Goal: Information Seeking & Learning: Find specific fact

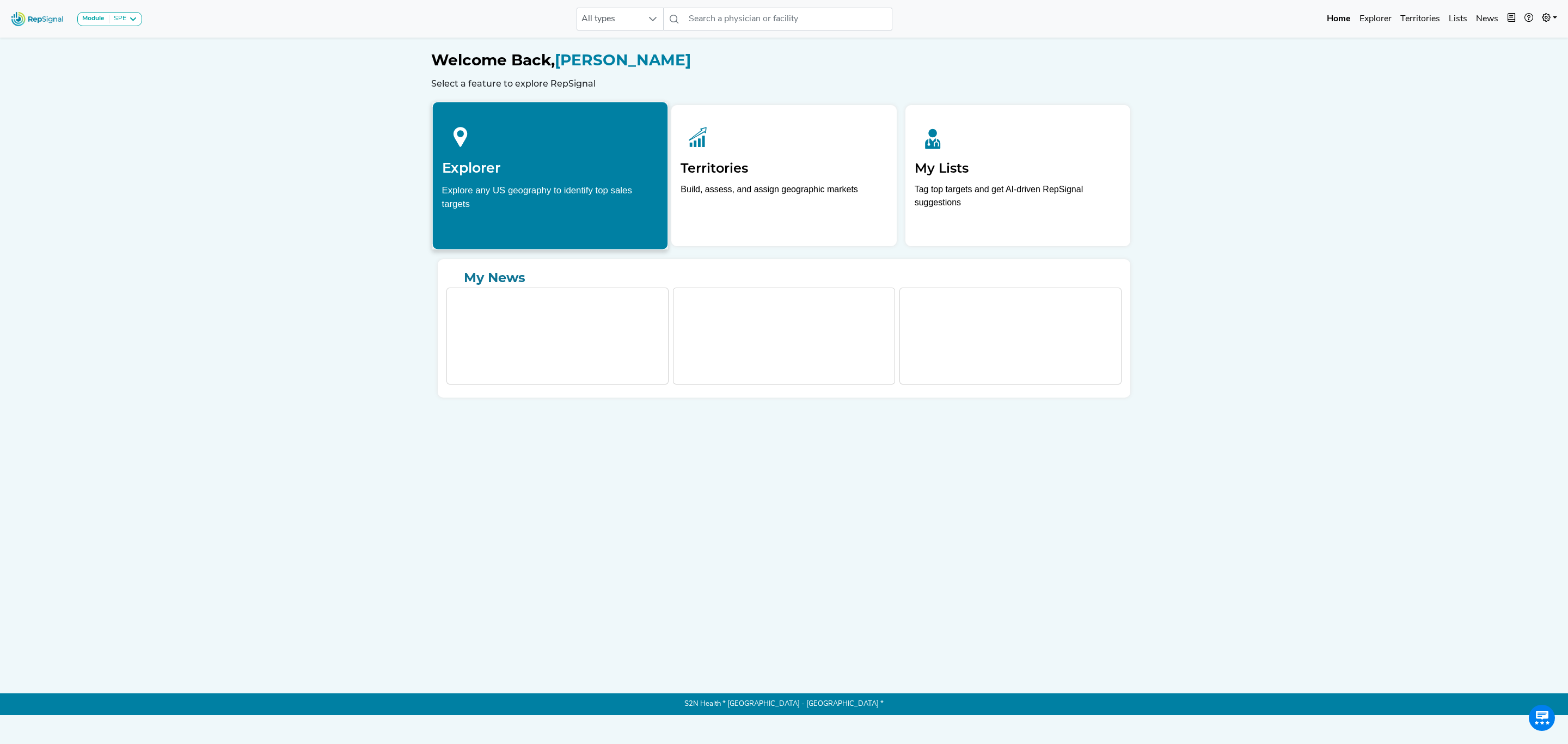
click at [506, 176] on h2 "Explorer" at bounding box center [550, 168] width 217 height 17
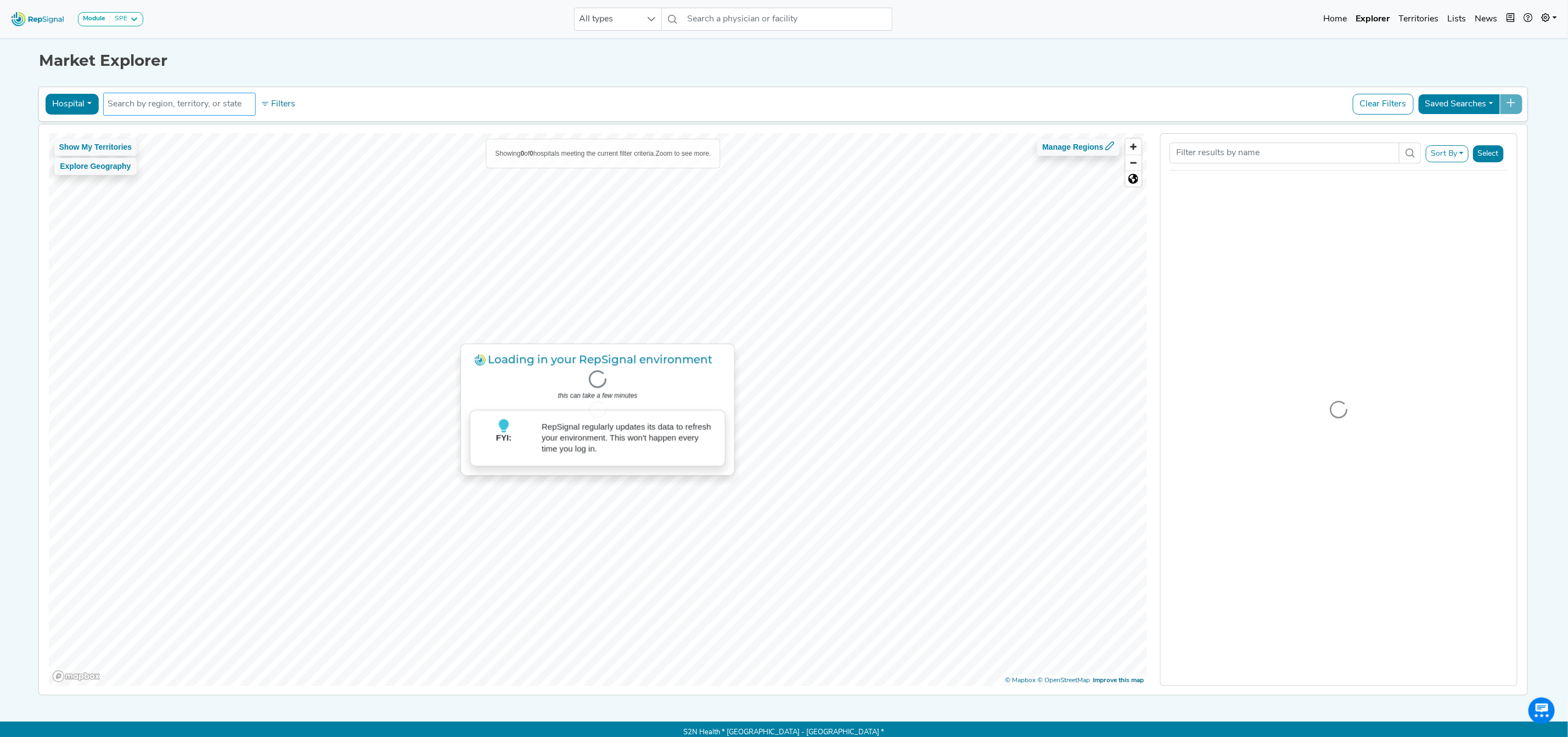
click at [204, 110] on input "text" at bounding box center [179, 105] width 143 height 13
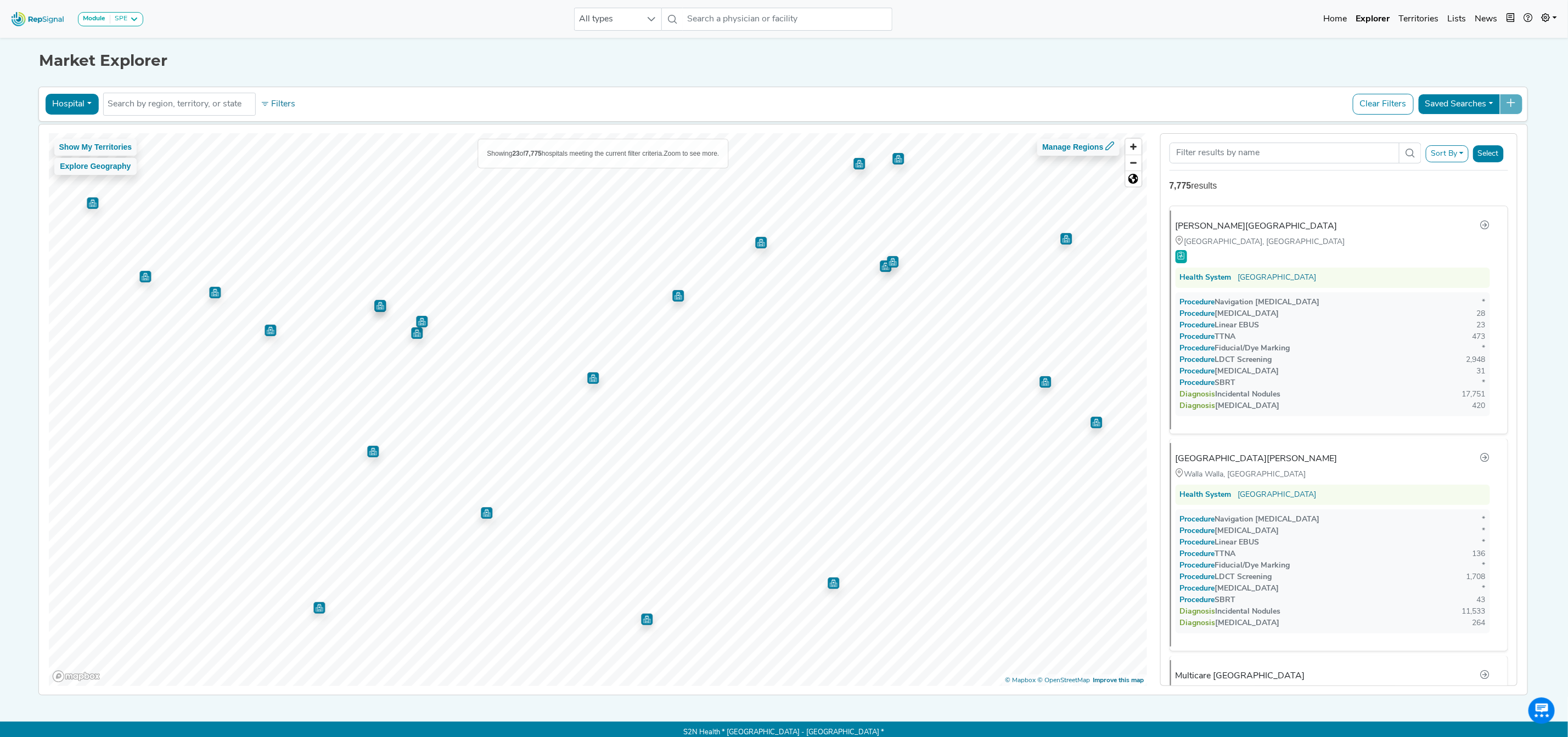
click at [87, 203] on img "Map marker" at bounding box center [93, 203] width 12 height 12
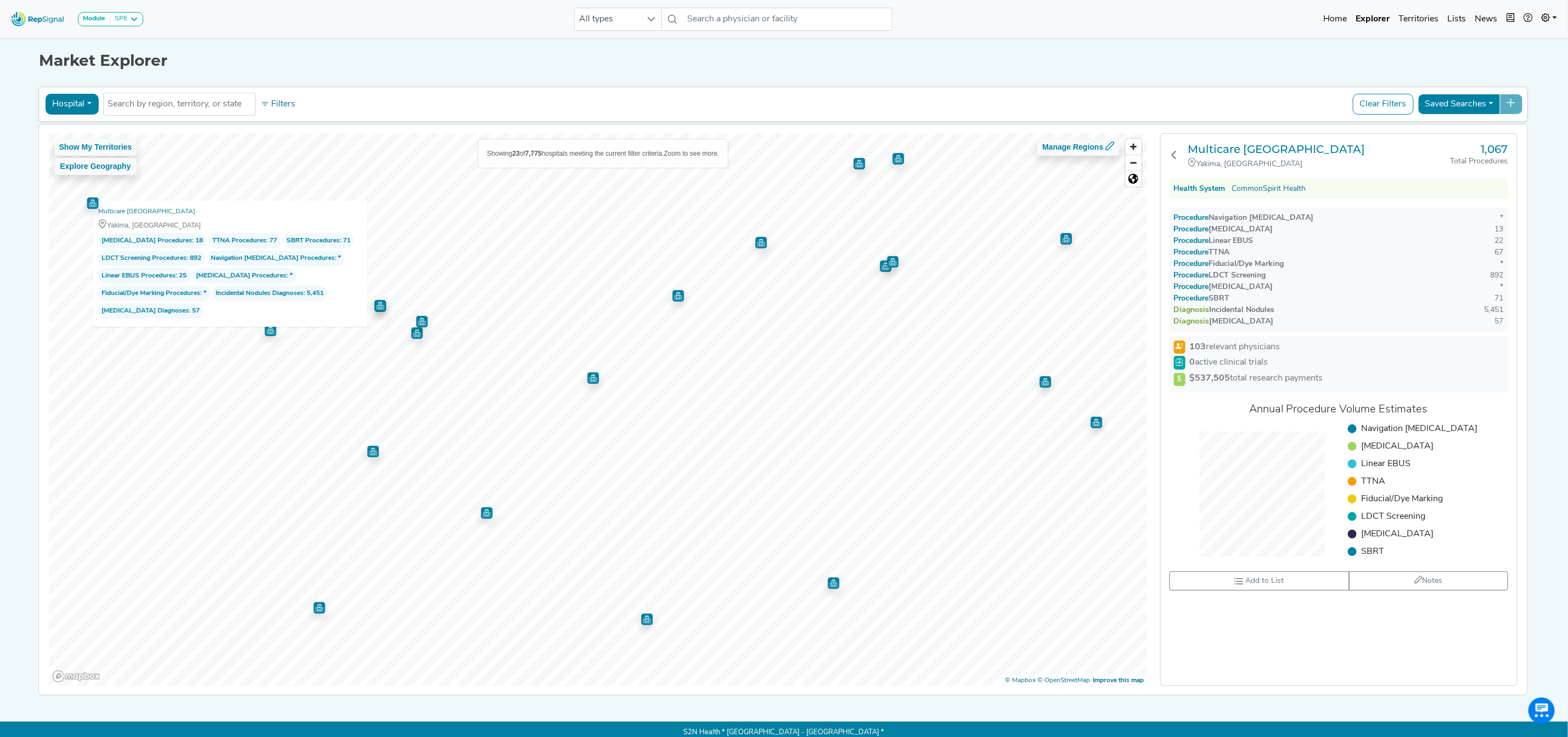
click at [81, 107] on button "Hospital" at bounding box center [71, 104] width 53 height 21
click at [81, 126] on link "Physician" at bounding box center [89, 129] width 87 height 18
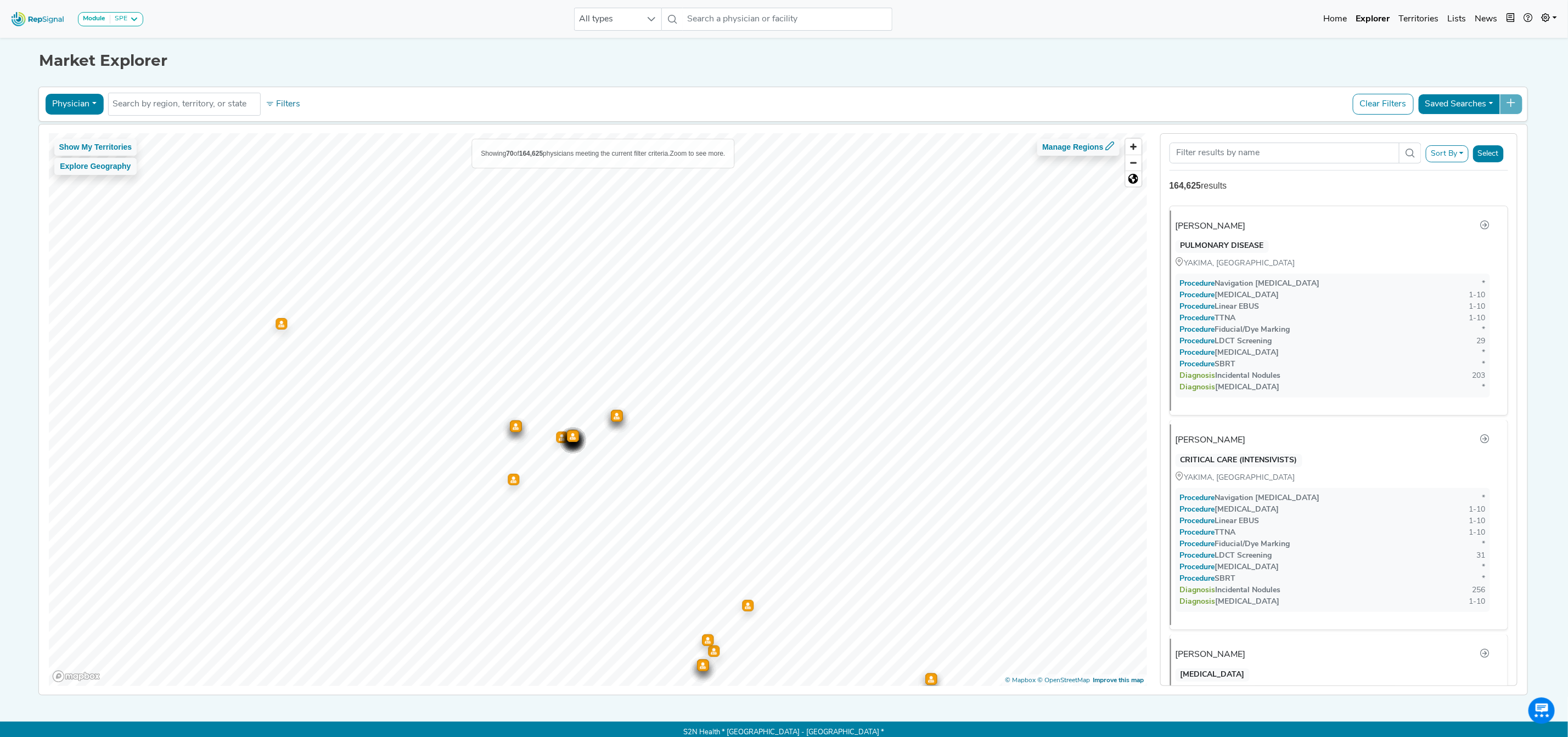
click at [89, 109] on button "Physician" at bounding box center [73, 104] width 58 height 21
click at [84, 152] on link "Hospital" at bounding box center [89, 156] width 87 height 18
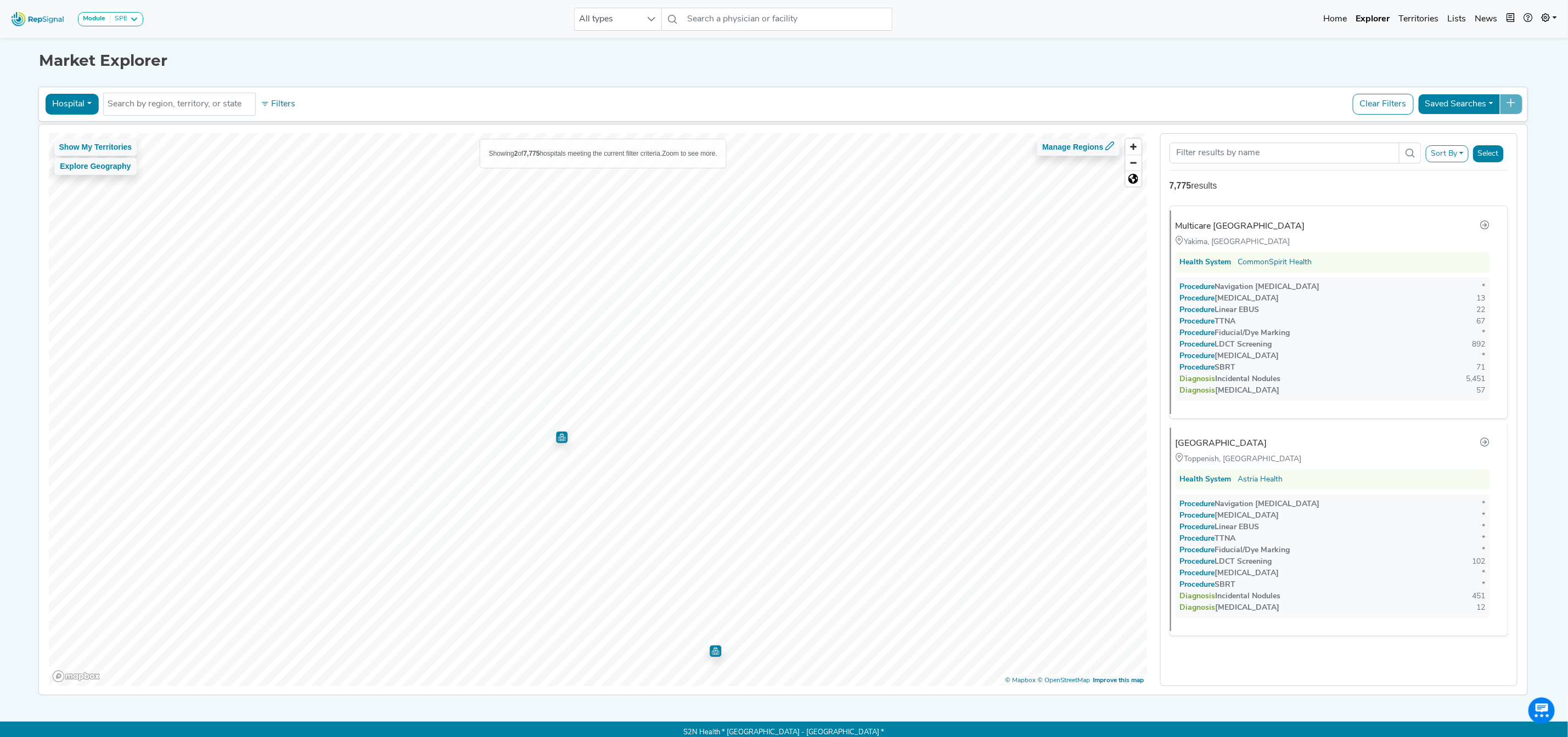
click at [67, 109] on button "Hospital" at bounding box center [71, 104] width 53 height 21
click at [79, 131] on link "Physician" at bounding box center [89, 129] width 87 height 18
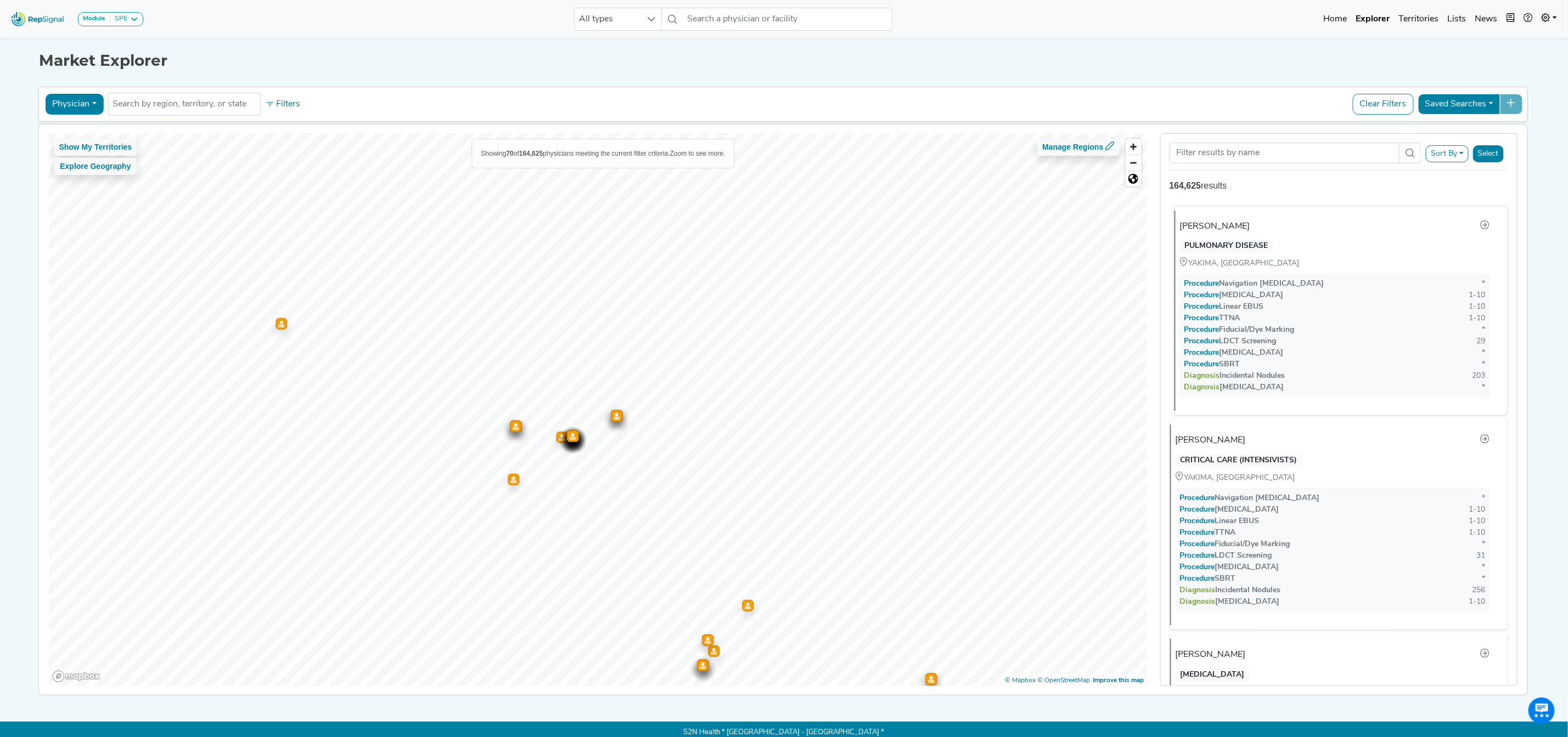
click at [1250, 229] on div "Anindita Chowdhury" at bounding box center [1215, 227] width 70 height 13
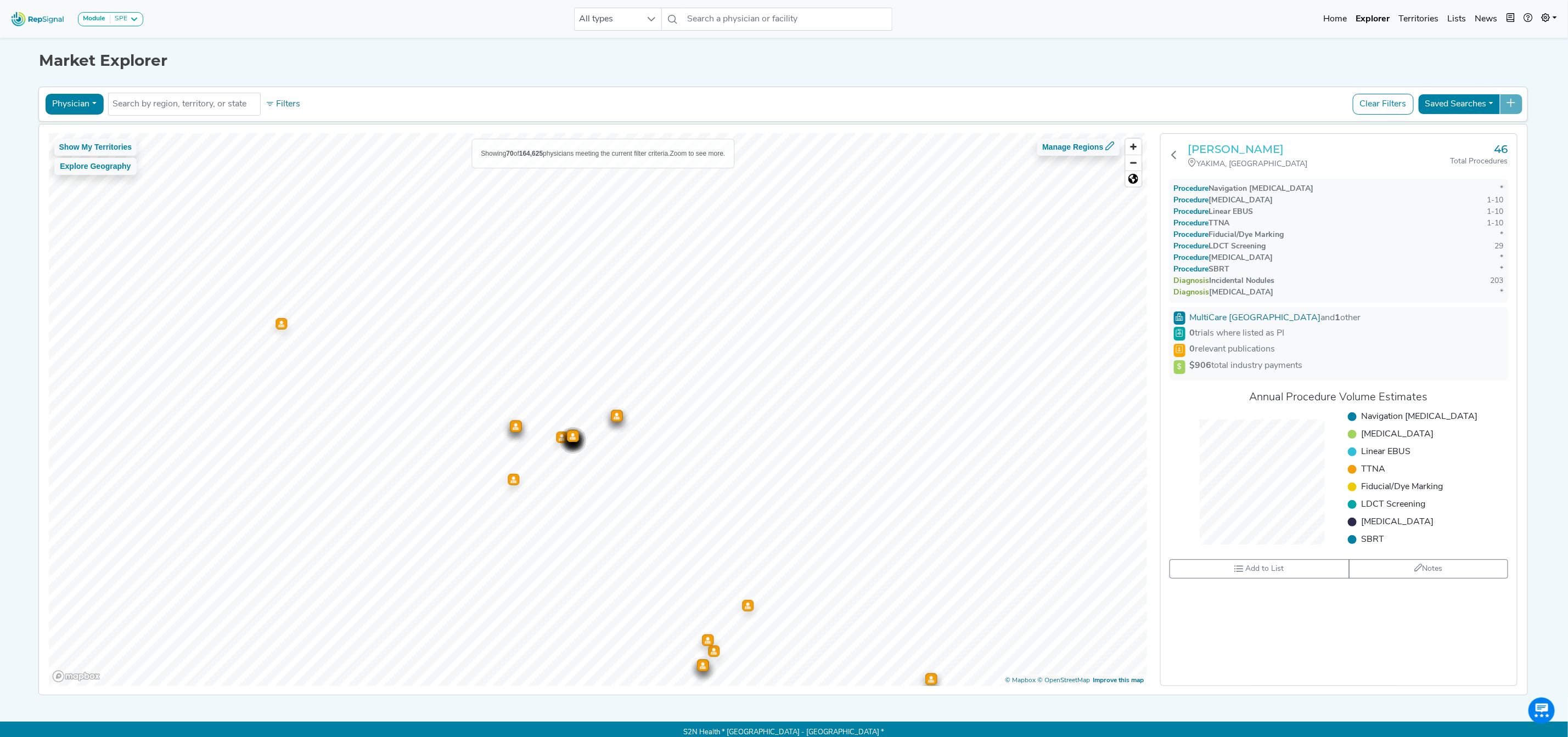
click at [1265, 147] on h3 "Anindita Chowdhury" at bounding box center [1319, 149] width 262 height 13
click at [1177, 155] on icon at bounding box center [1174, 154] width 8 height 8
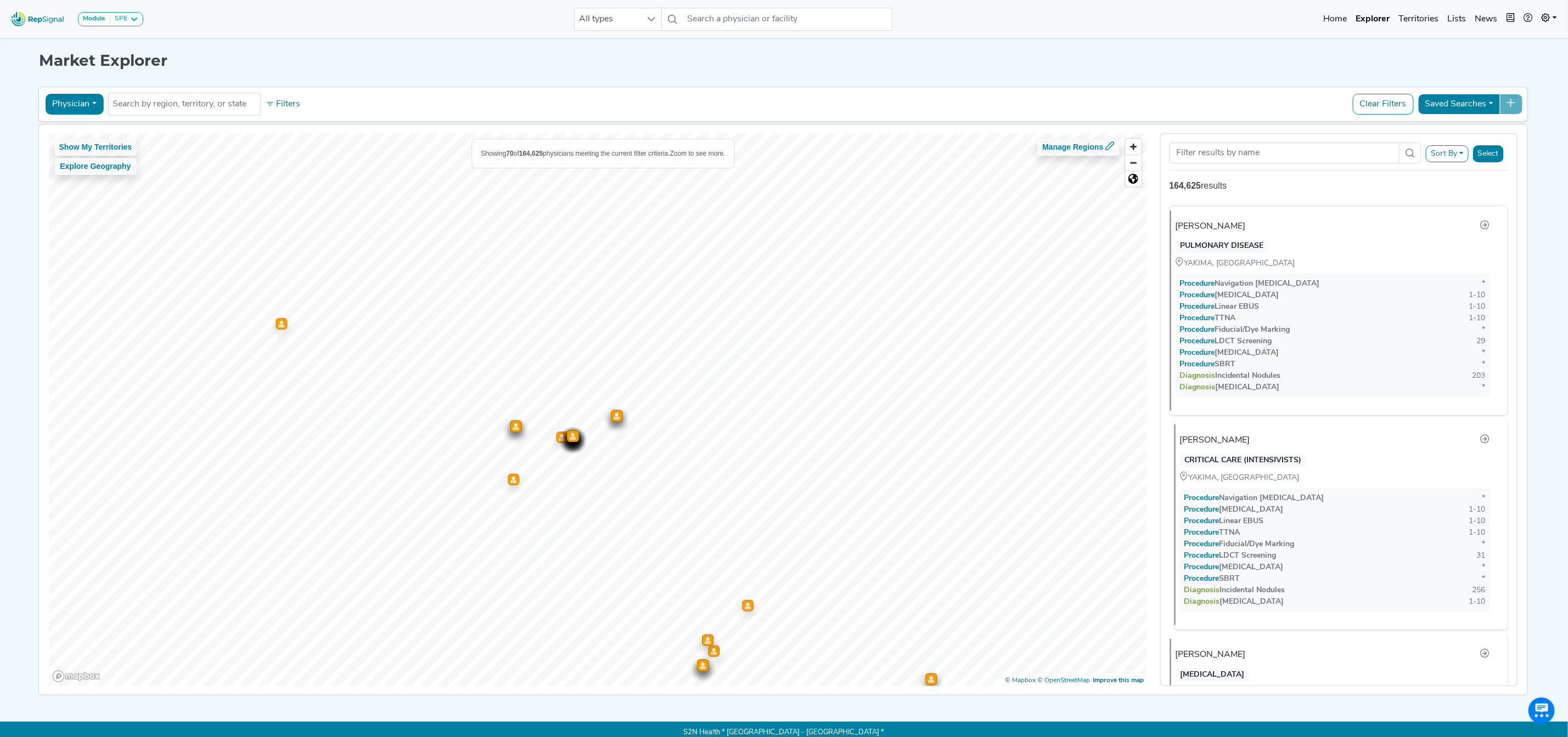
click at [1240, 441] on div "Rachana Mandru" at bounding box center [1215, 441] width 70 height 13
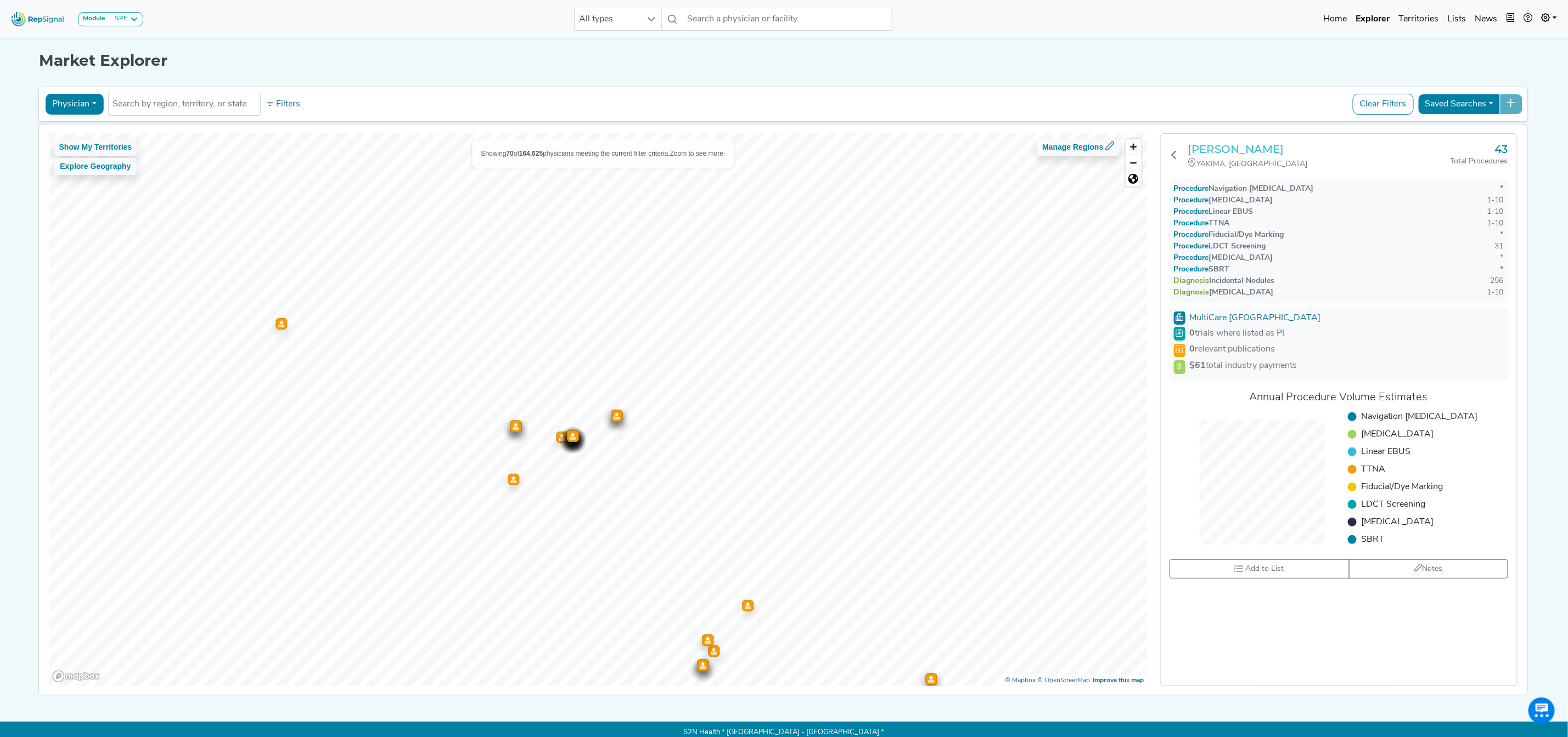
click at [1237, 154] on h3 "Rachana Mandru" at bounding box center [1319, 149] width 262 height 13
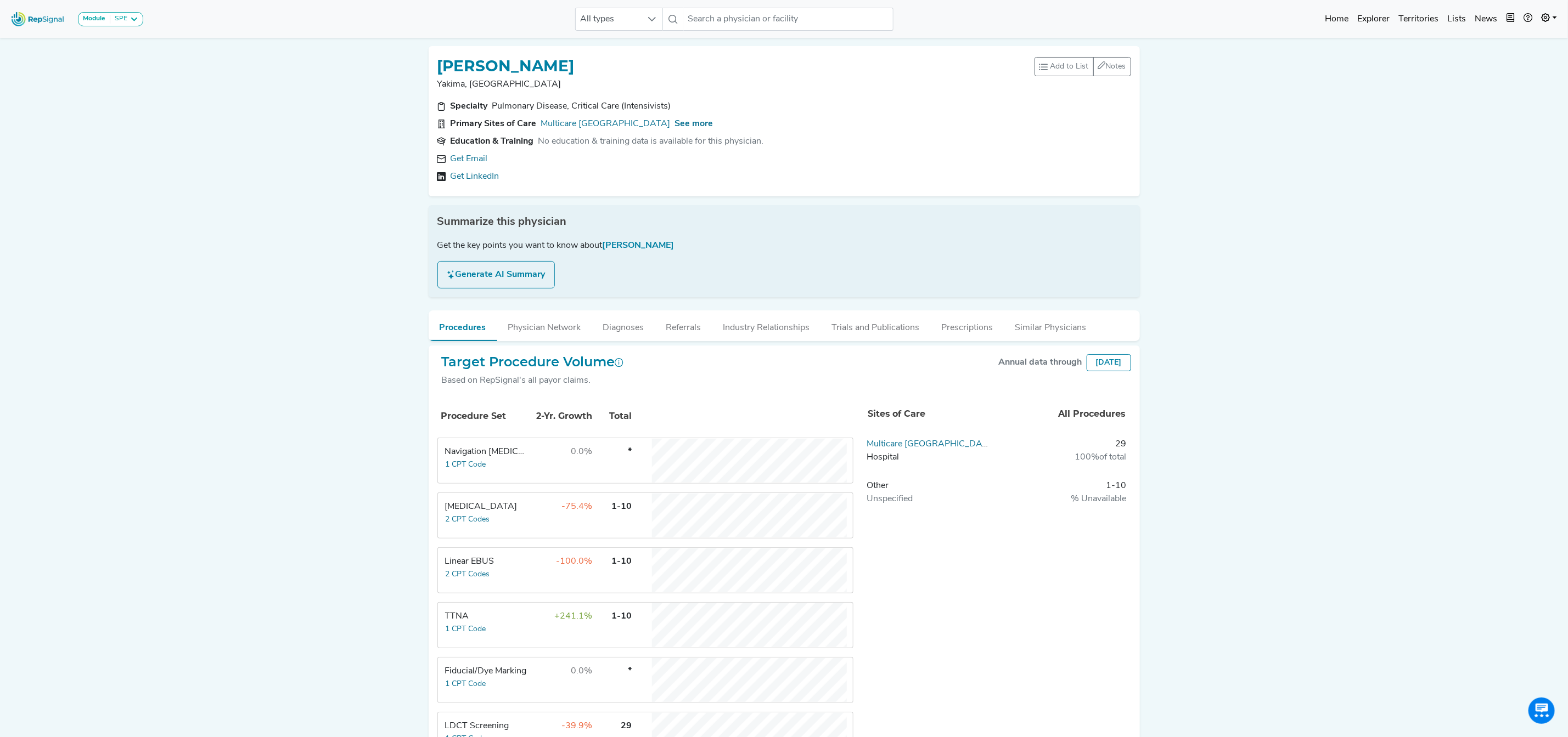
click at [764, 196] on div "ANINDITA CHOWDHURY Yakima, WA Add to List Recent Lists: Starred Physicians Crea…" at bounding box center [784, 472] width 725 height 870
click at [759, 335] on button "Industry Relationships" at bounding box center [767, 325] width 109 height 30
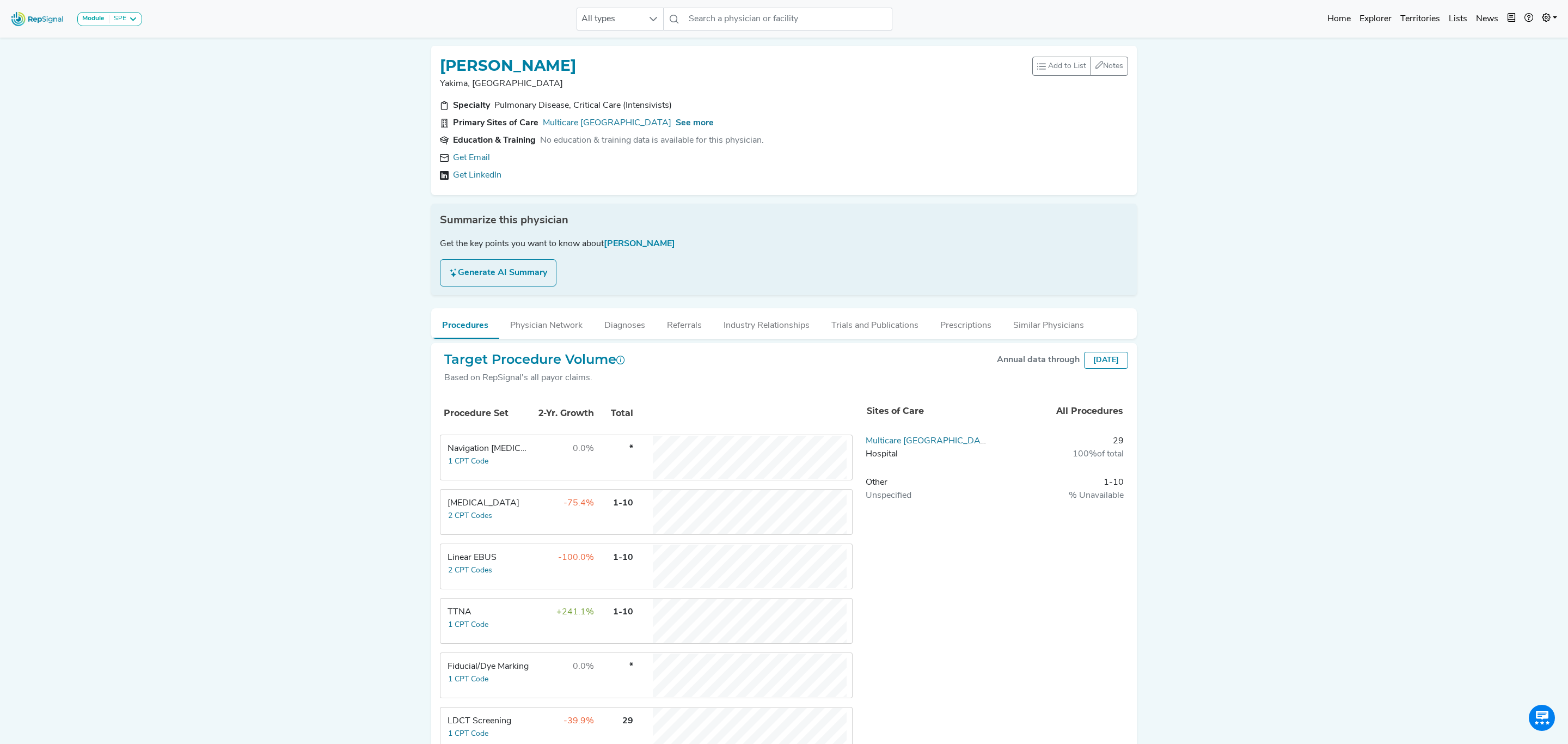
click at [576, 59] on h1 "ANINDITA CHOWDHURY" at bounding box center [508, 66] width 136 height 18
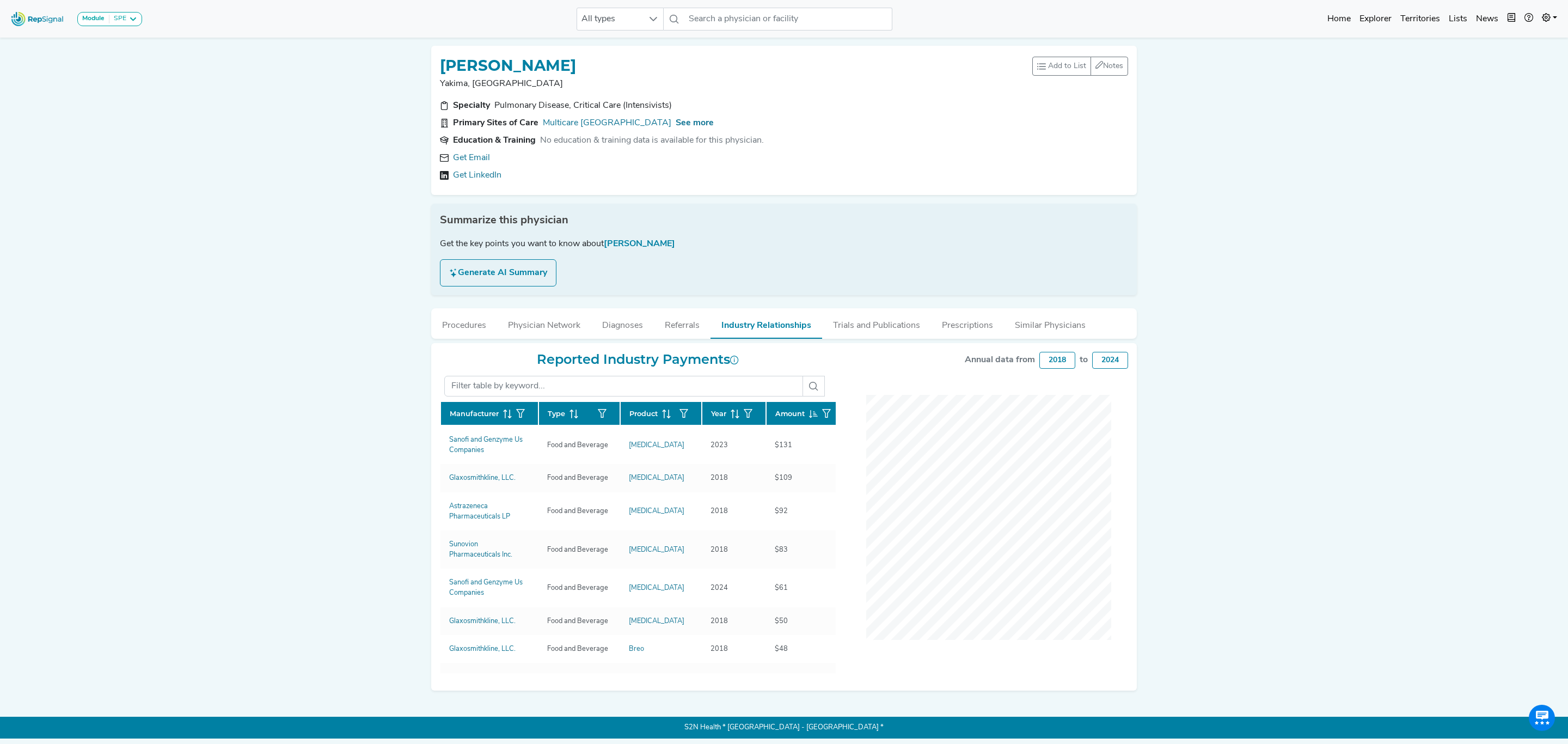
click at [636, 56] on div "ANINDITA CHOWDHURY" at bounding box center [736, 64] width 592 height 21
drag, startPoint x: 630, startPoint y: 62, endPoint x: 442, endPoint y: 58, distance: 188.0
click at [442, 58] on h1 "ANINDITA CHOWDHURY" at bounding box center [508, 66] width 136 height 18
copy h1 "ANINDITA CHOWDHURY"
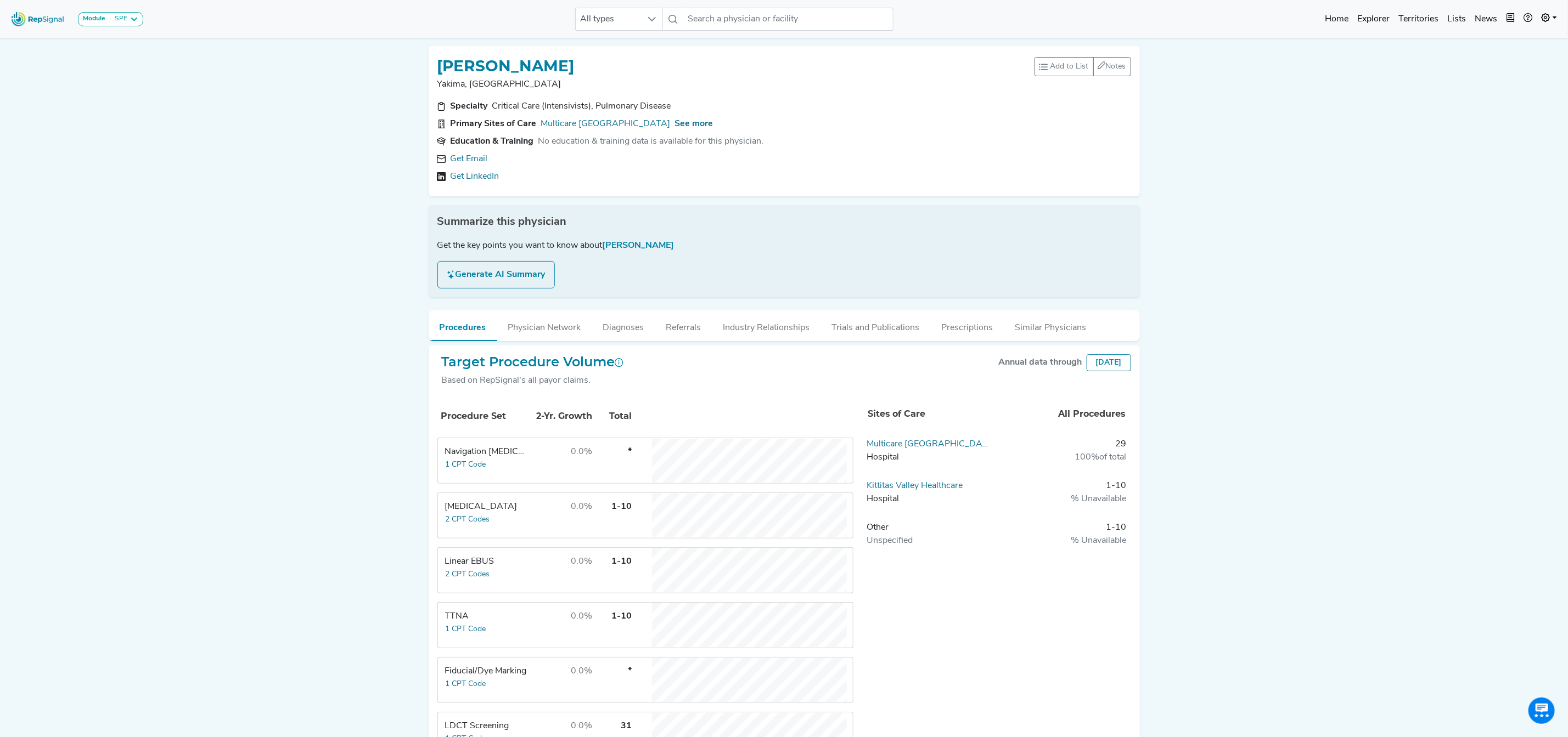
drag, startPoint x: 598, startPoint y: 62, endPoint x: 438, endPoint y: 62, distance: 160.0
click at [438, 62] on h1 "[PERSON_NAME]" at bounding box center [506, 67] width 137 height 19
copy h1 "[PERSON_NAME]"
